Goal: Obtain resource: Download file/media

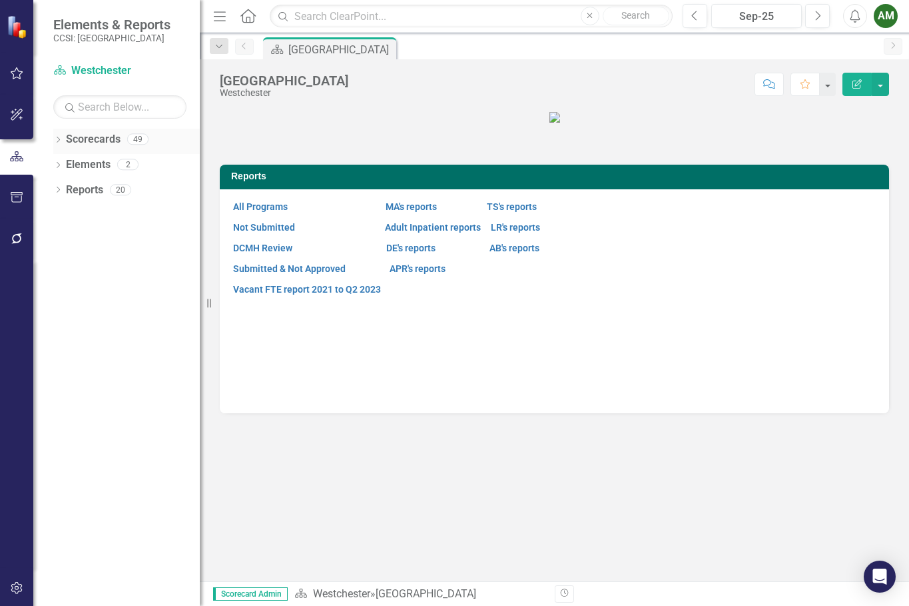
click at [61, 139] on icon "Dropdown" at bounding box center [57, 140] width 9 height 7
click at [67, 162] on icon "Dropdown" at bounding box center [65, 164] width 10 height 8
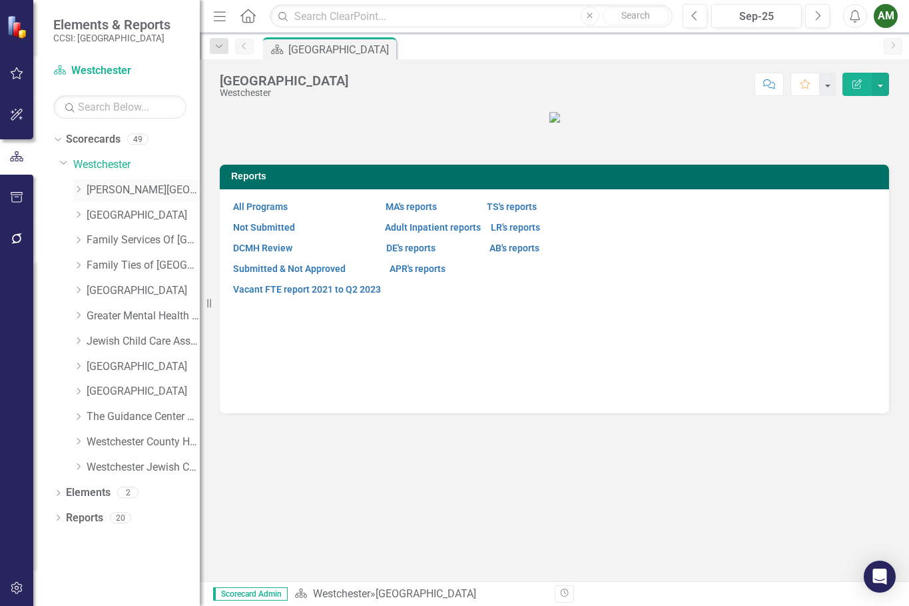
click at [78, 187] on icon at bounding box center [78, 189] width 3 height 7
click at [131, 213] on link "[PERSON_NAME][GEOGRAPHIC_DATA] [GEOGRAPHIC_DATA]" at bounding box center [150, 215] width 100 height 15
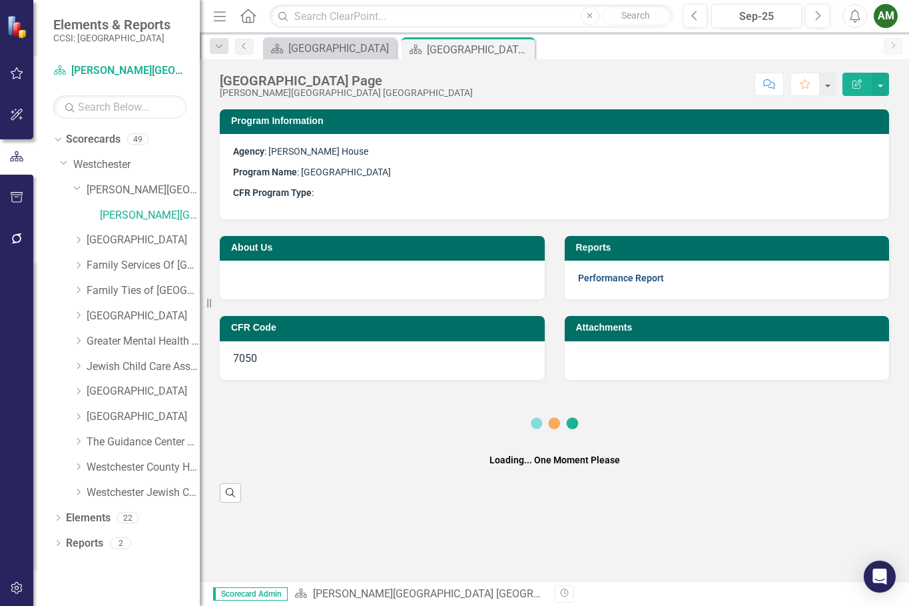
click at [632, 280] on link "Performance Report" at bounding box center [621, 278] width 86 height 11
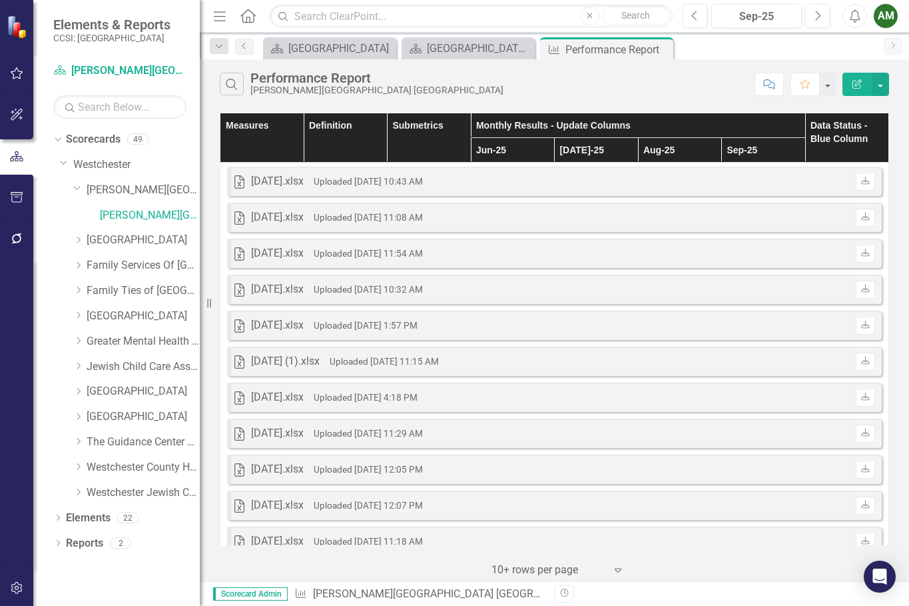
click at [658, 556] on div "‹ Previous 1 (current) › Next 10+ rows per page Expand" at bounding box center [555, 564] width 670 height 33
click at [691, 77] on div "Search Performance Report [PERSON_NAME][GEOGRAPHIC_DATA] [GEOGRAPHIC_DATA]" at bounding box center [484, 84] width 528 height 23
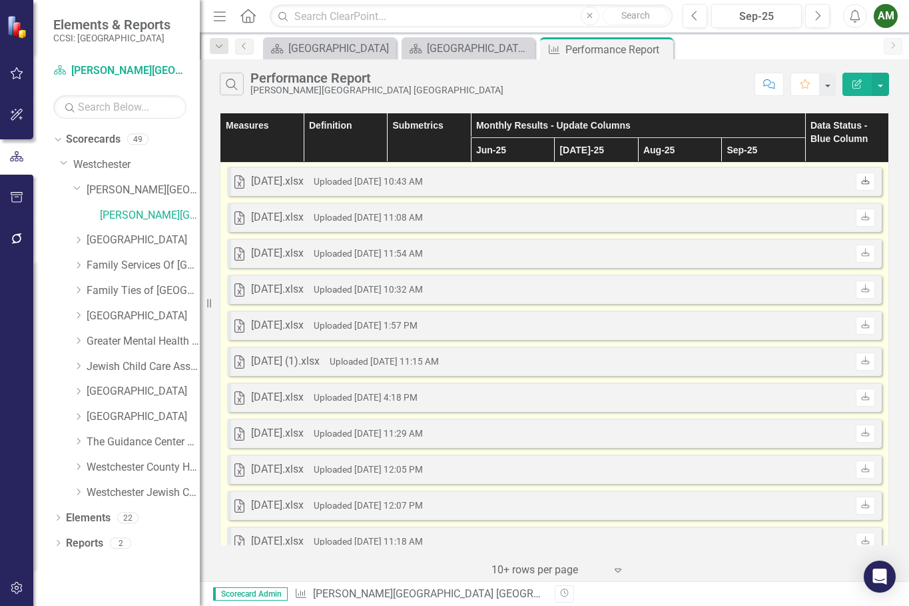
click at [861, 185] on icon "Download" at bounding box center [866, 181] width 10 height 8
